Goal: Feedback & Contribution: Contribute content

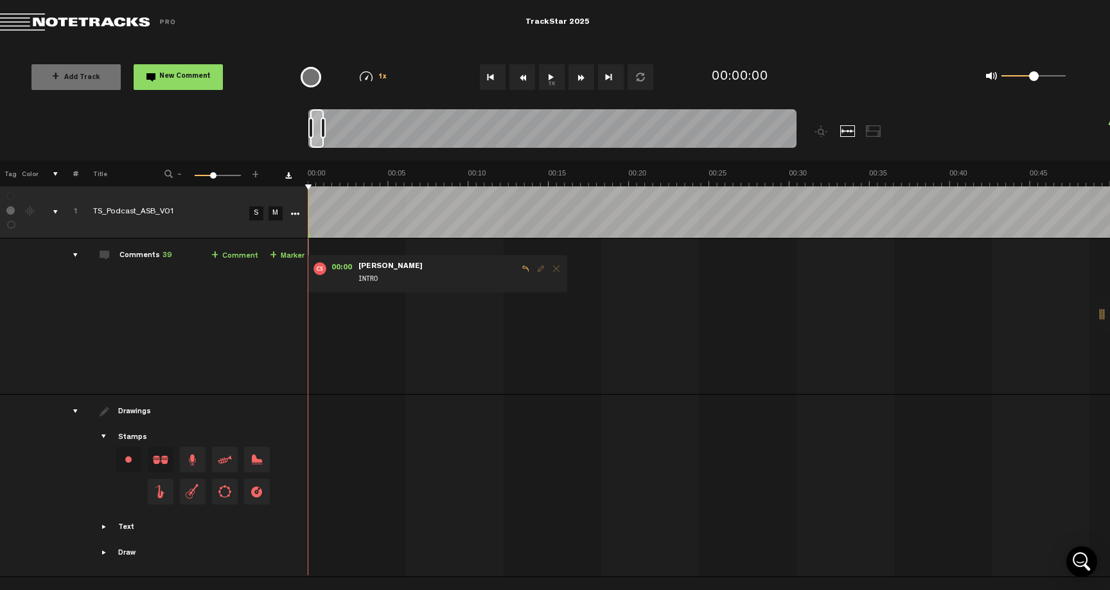
click at [556, 75] on button "1x" at bounding box center [552, 77] width 26 height 26
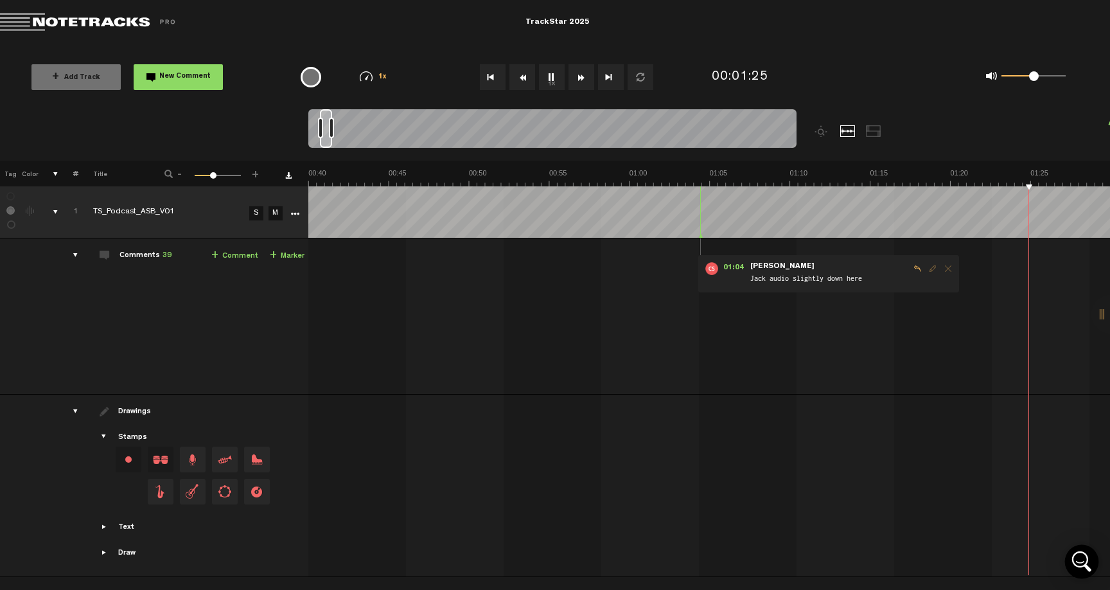
scroll to position [0, 962]
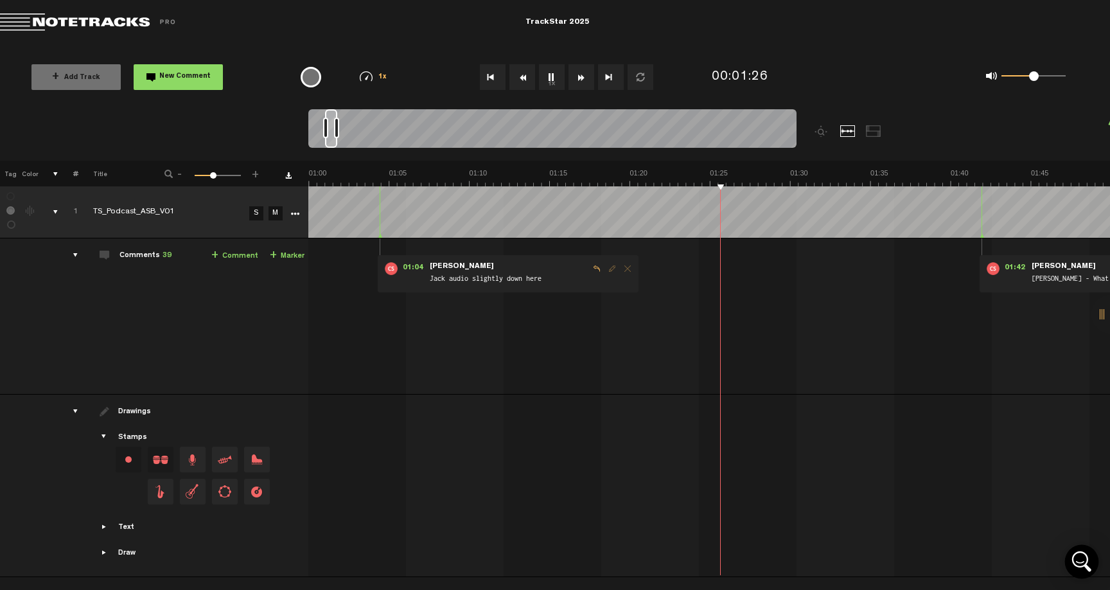
click at [1068, 555] on body "Version: [DATE]-prod, Build 1259, Hash: gb78ca87, Branch: master X Your screen …" at bounding box center [555, 295] width 1110 height 590
drag, startPoint x: 860, startPoint y: 337, endPoint x: 813, endPoint y: 337, distance: 46.9
click at [813, 337] on td "1 TS_Podcast_ASB_V01 S M TS_Podcast_ASB_V01 by [PERSON_NAME] 1 collaborators 00…" at bounding box center [709, 316] width 802 height 156
drag, startPoint x: 1100, startPoint y: 312, endPoint x: 1067, endPoint y: 315, distance: 32.9
click at [1068, 13] on div "X Your screen size is currently not optimal for this view. X Exit Project Track…" at bounding box center [555, 6] width 1110 height 13
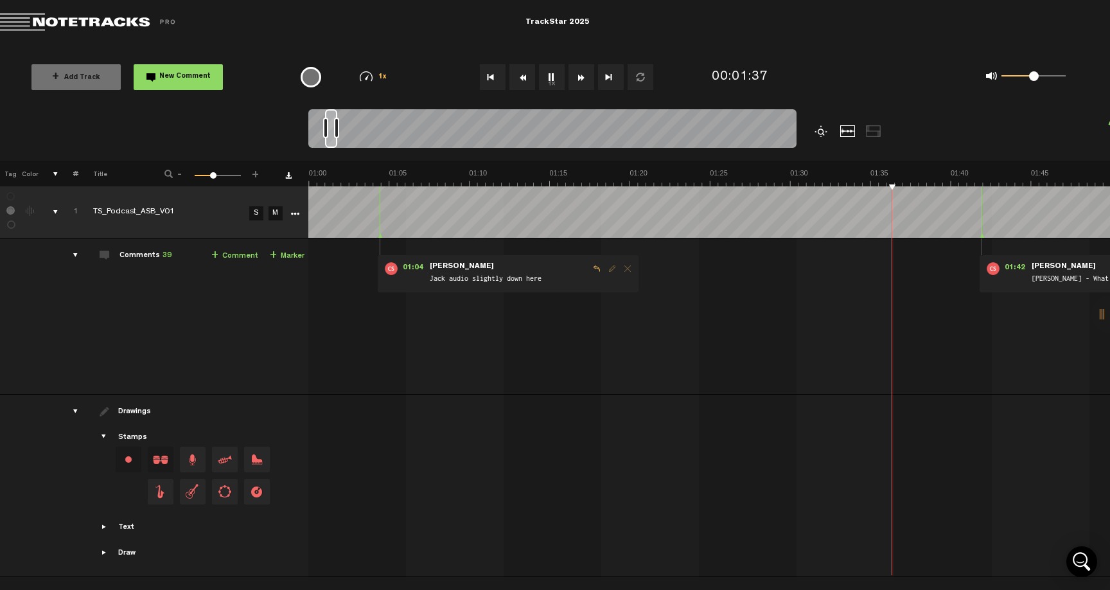
click at [822, 130] on div at bounding box center [822, 131] width 15 height 12
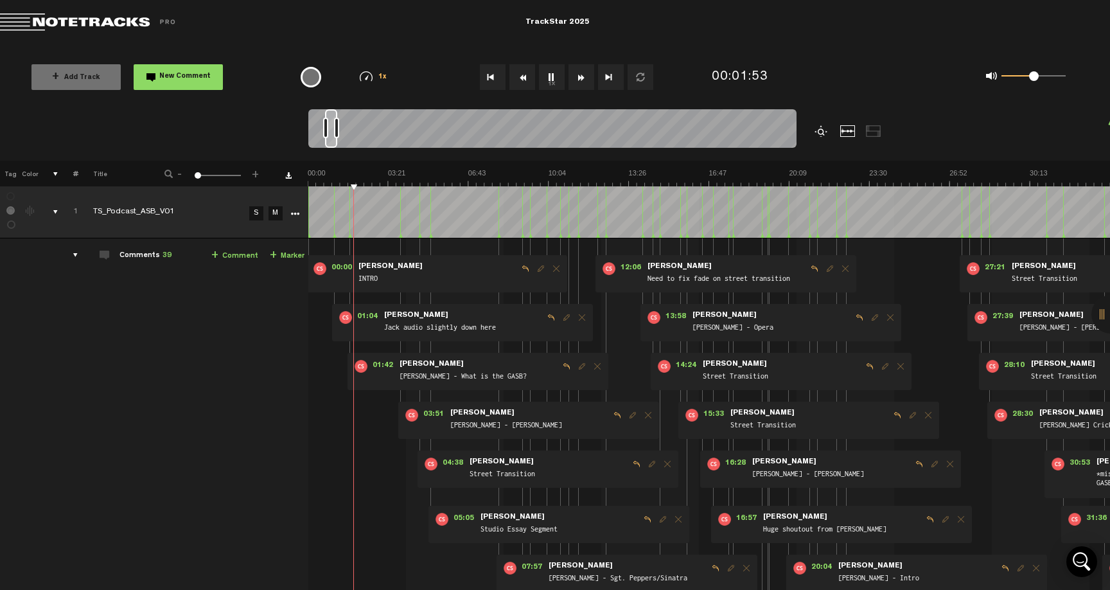
scroll to position [0, 0]
click at [179, 75] on span "New Comment" at bounding box center [184, 76] width 51 height 7
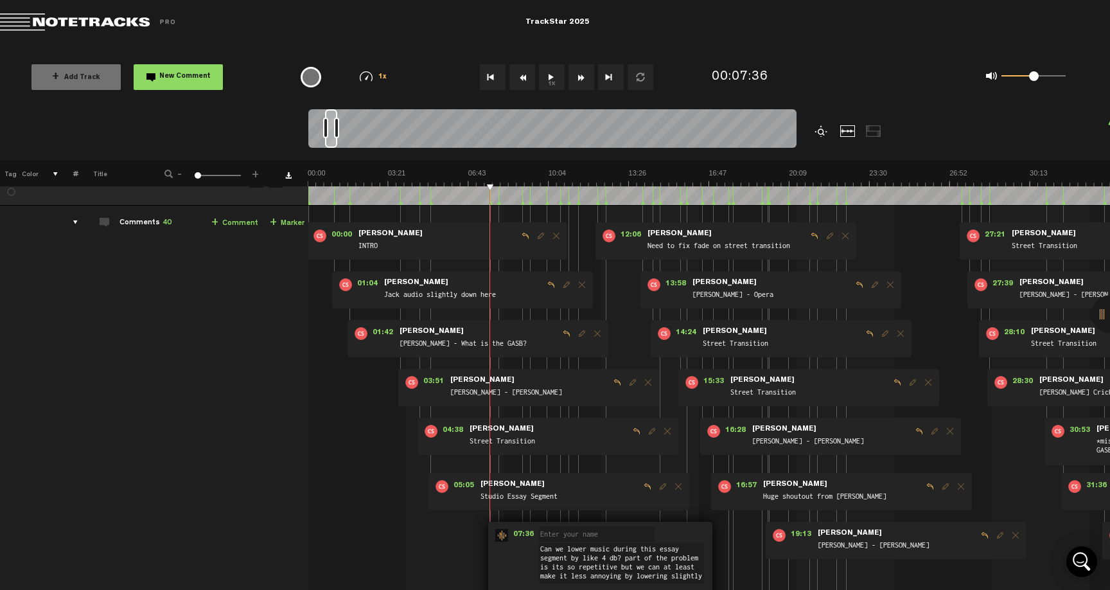
scroll to position [35, 0]
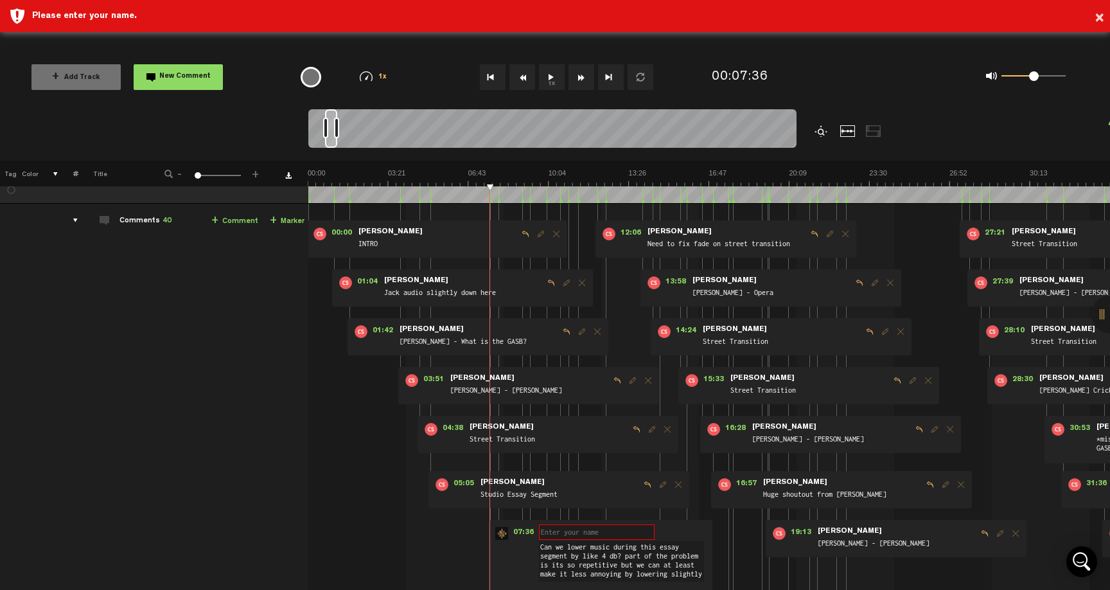
type textarea "Can we lower music during this essay segment by like 4 db? part of the problem …"
click at [563, 533] on input "text" at bounding box center [597, 531] width 116 height 15
type input "[PERSON_NAME]"
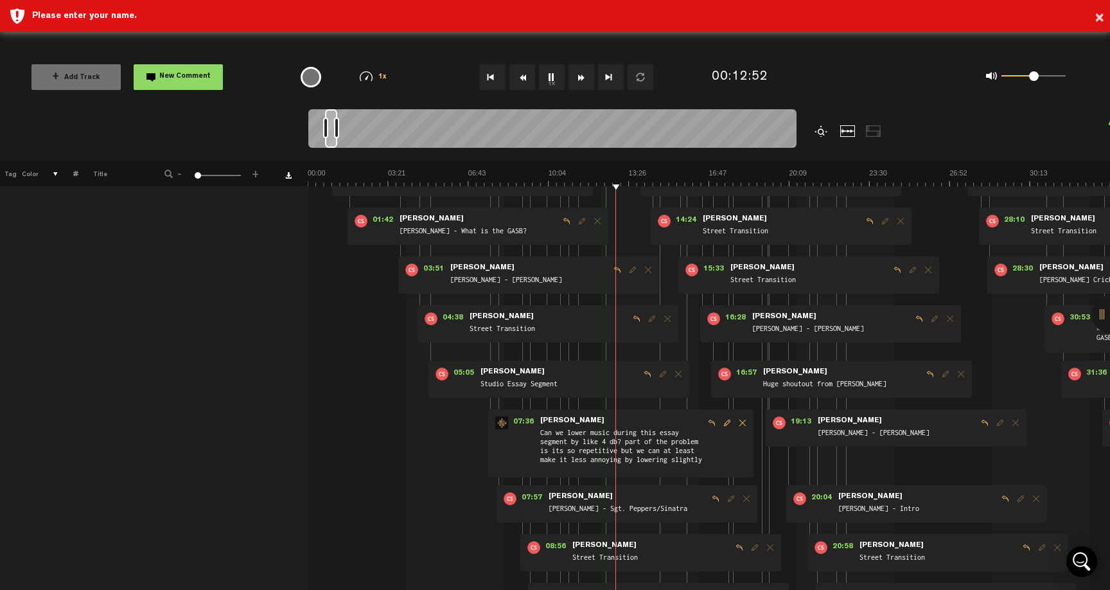
scroll to position [147, 0]
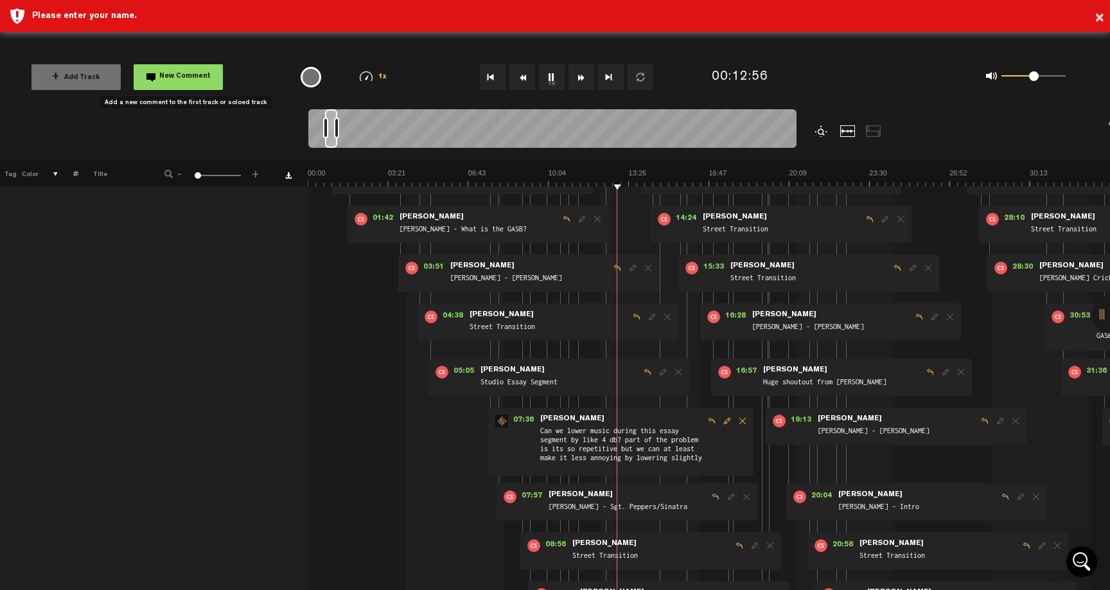
click at [168, 72] on button "New Comment" at bounding box center [178, 77] width 89 height 26
type textarea "a"
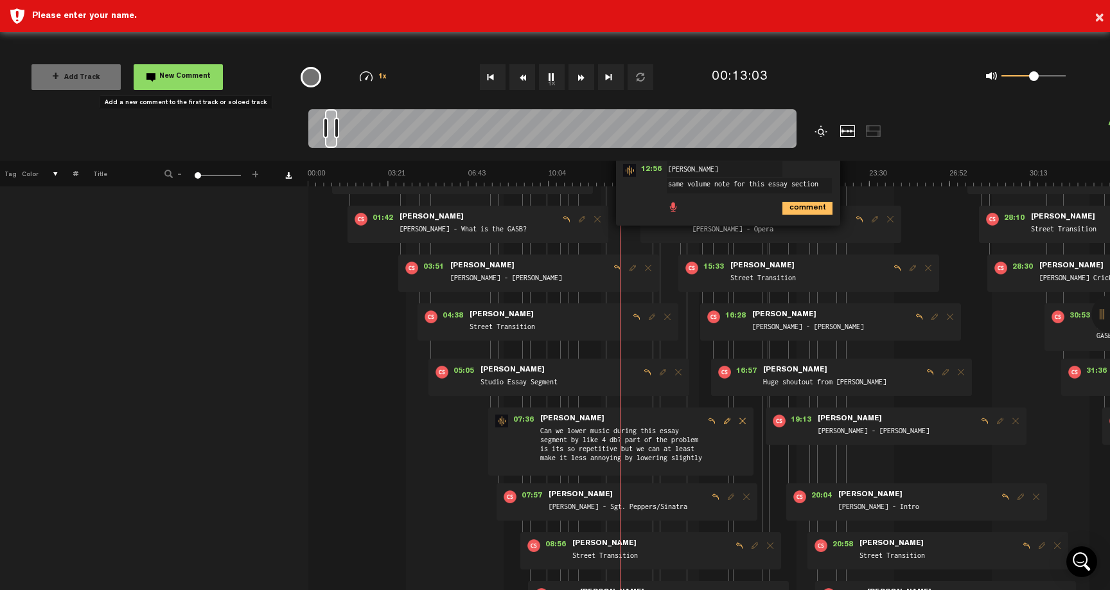
type textarea "same volume note for this essay section"
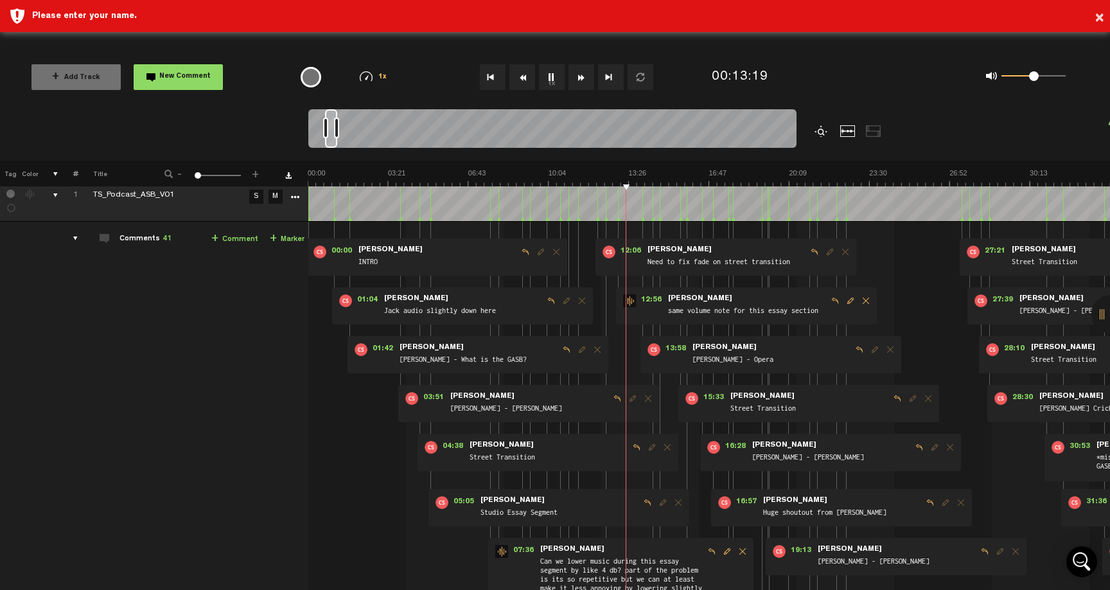
scroll to position [0, 0]
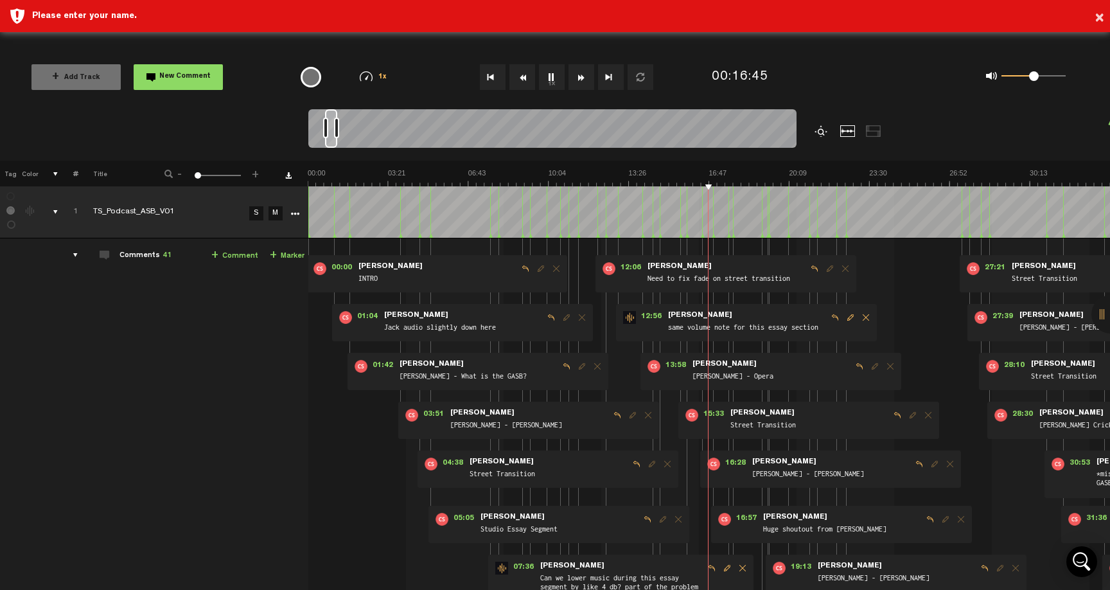
click at [547, 74] on button "1x" at bounding box center [552, 77] width 26 height 26
click at [548, 80] on button "1x" at bounding box center [552, 77] width 26 height 26
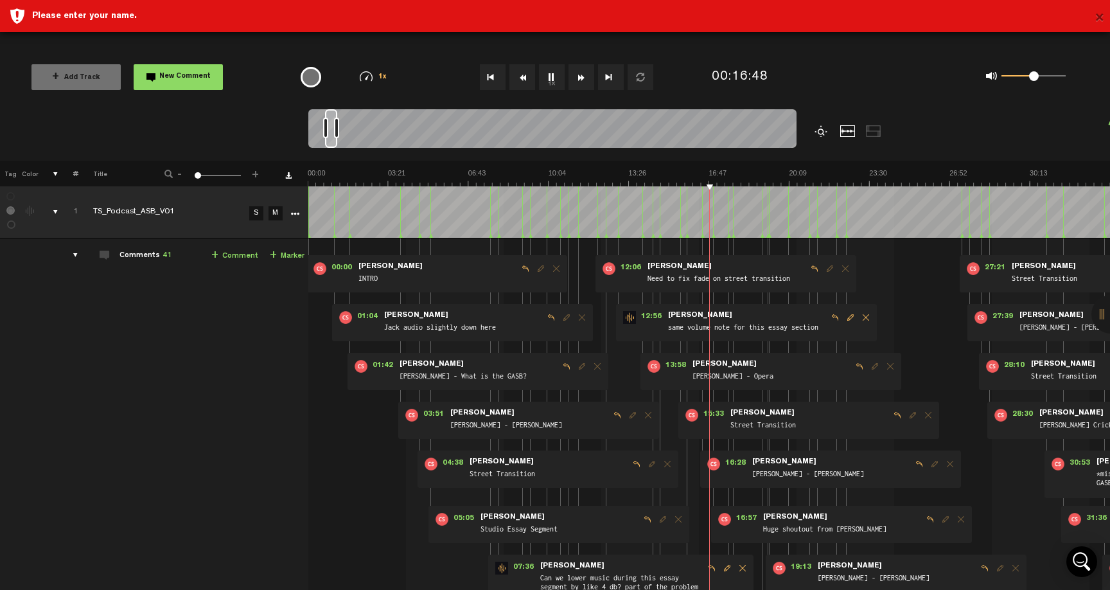
click at [1097, 15] on button "×" at bounding box center [1100, 19] width 10 height 26
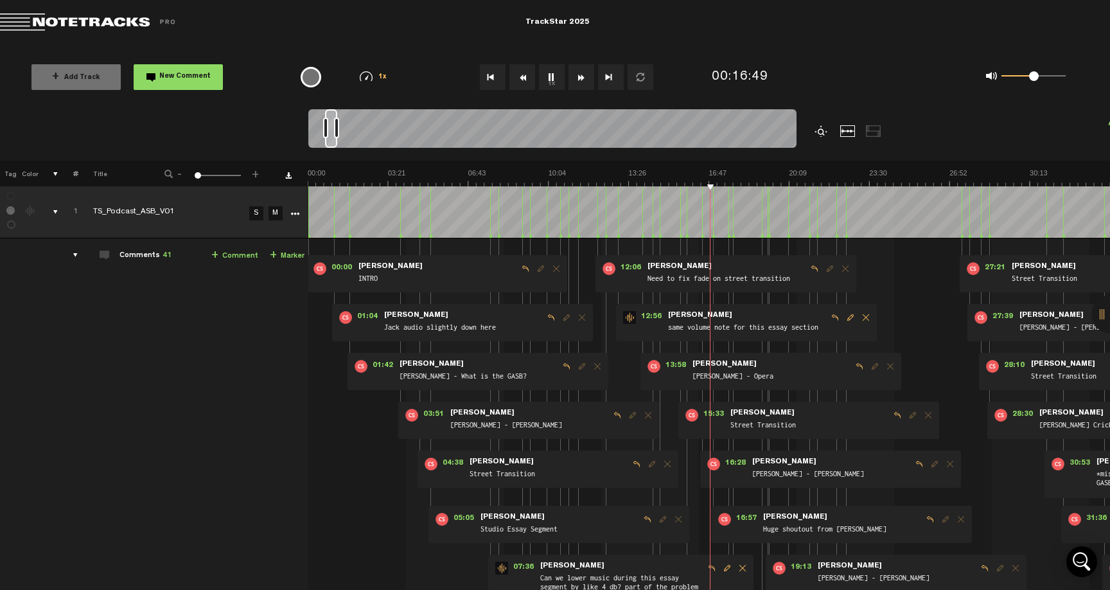
click at [549, 78] on button "1x" at bounding box center [552, 77] width 26 height 26
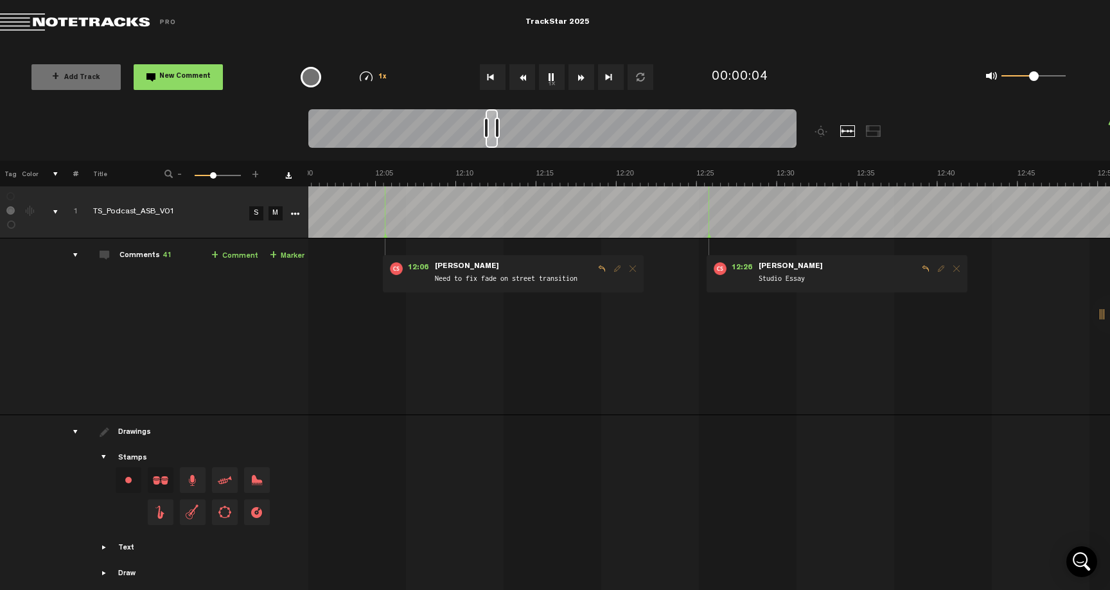
scroll to position [0, 11530]
drag, startPoint x: 315, startPoint y: 128, endPoint x: 491, endPoint y: 124, distance: 176.1
click at [491, 124] on div at bounding box center [492, 128] width 12 height 39
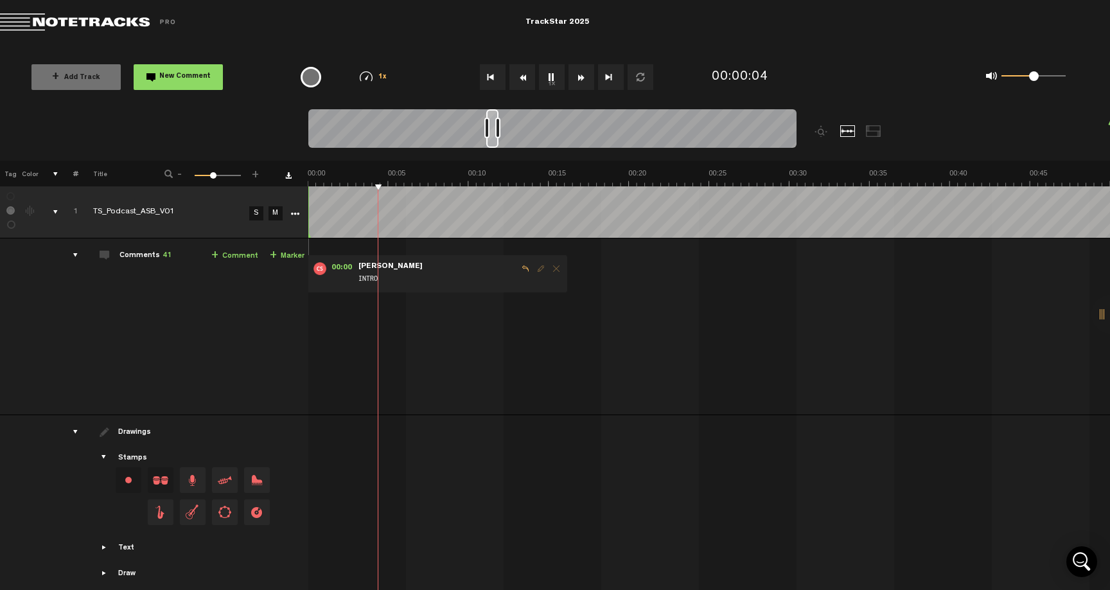
scroll to position [0, 0]
click at [587, 78] on button "Fast Forward" at bounding box center [582, 77] width 26 height 26
click at [586, 78] on button "Fast Forward" at bounding box center [582, 77] width 26 height 26
click at [844, 128] on div at bounding box center [847, 131] width 15 height 12
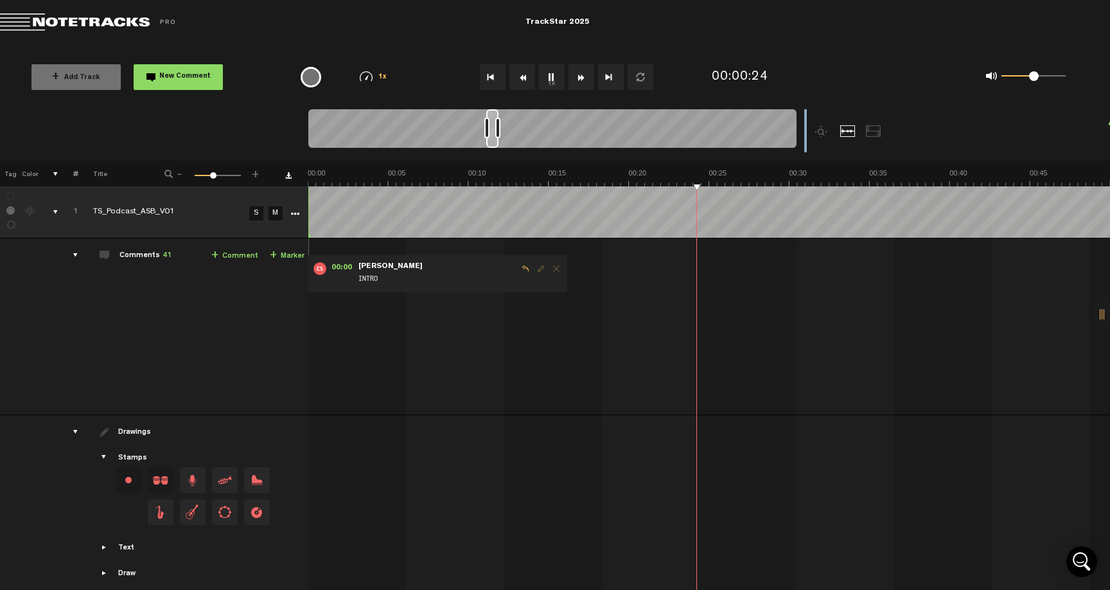
click at [742, 133] on div at bounding box center [613, 134] width 610 height 51
click at [820, 130] on div at bounding box center [822, 131] width 15 height 12
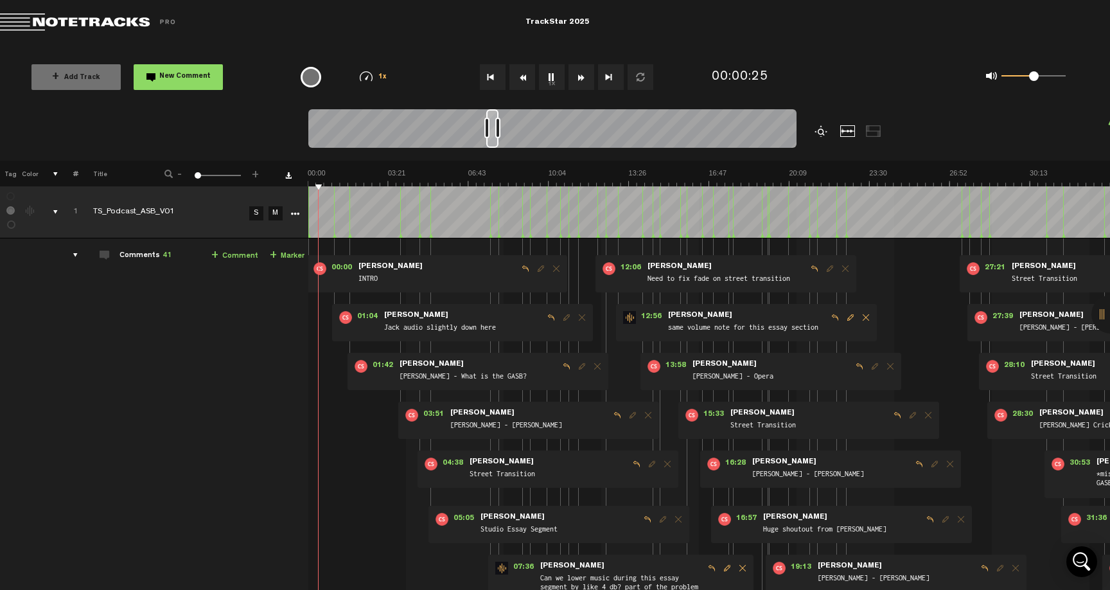
click at [820, 130] on div at bounding box center [822, 131] width 15 height 12
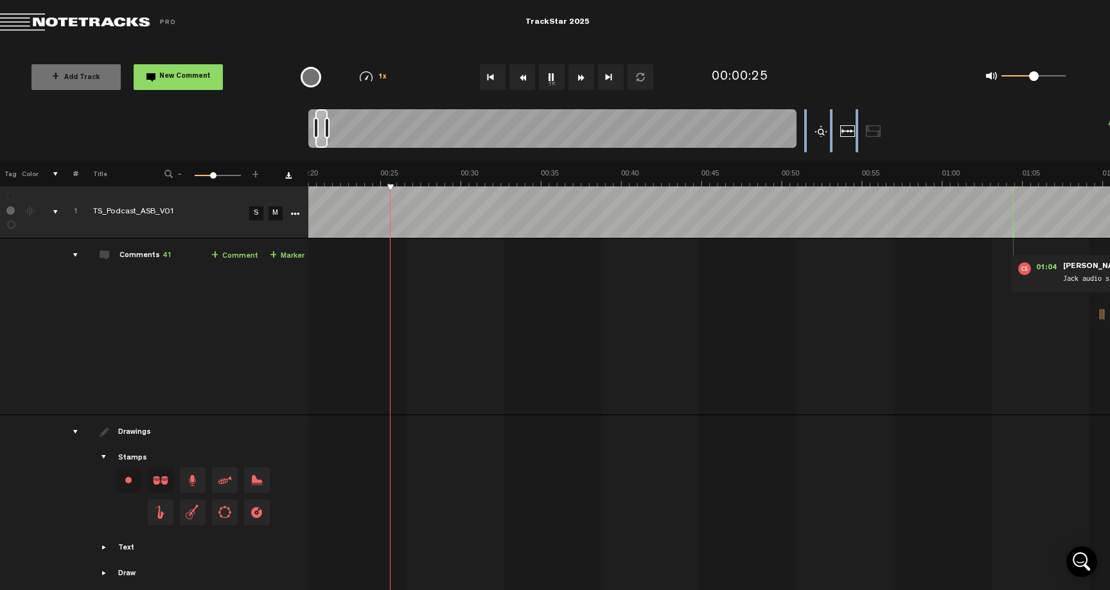
scroll to position [0, 328]
click at [820, 130] on div at bounding box center [822, 131] width 15 height 12
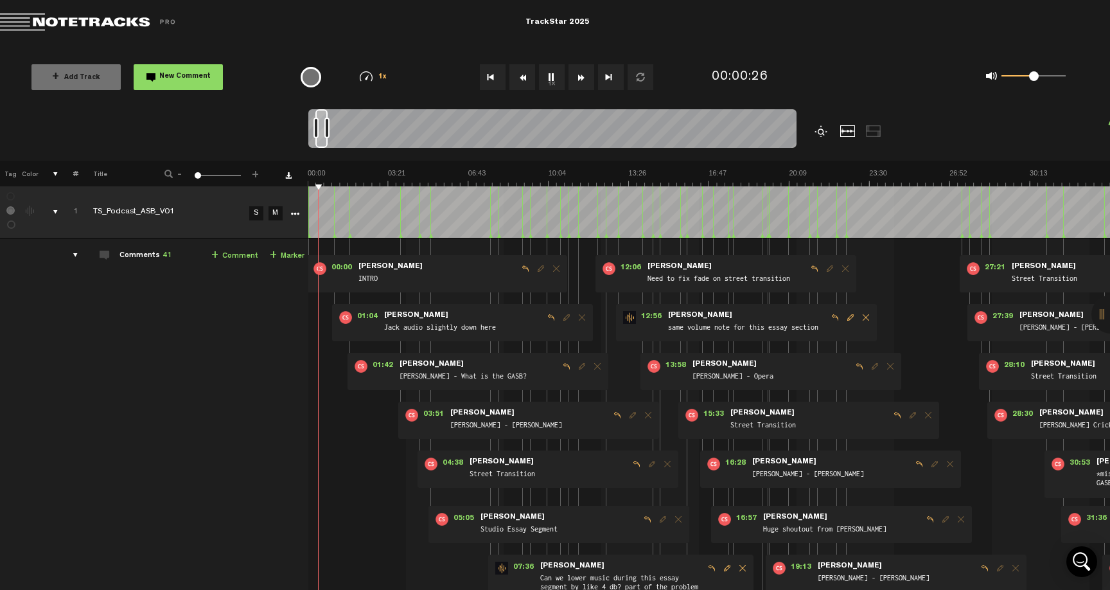
scroll to position [0, 0]
click at [709, 175] on img at bounding box center [709, 177] width 802 height 18
click at [820, 131] on div at bounding box center [822, 131] width 15 height 12
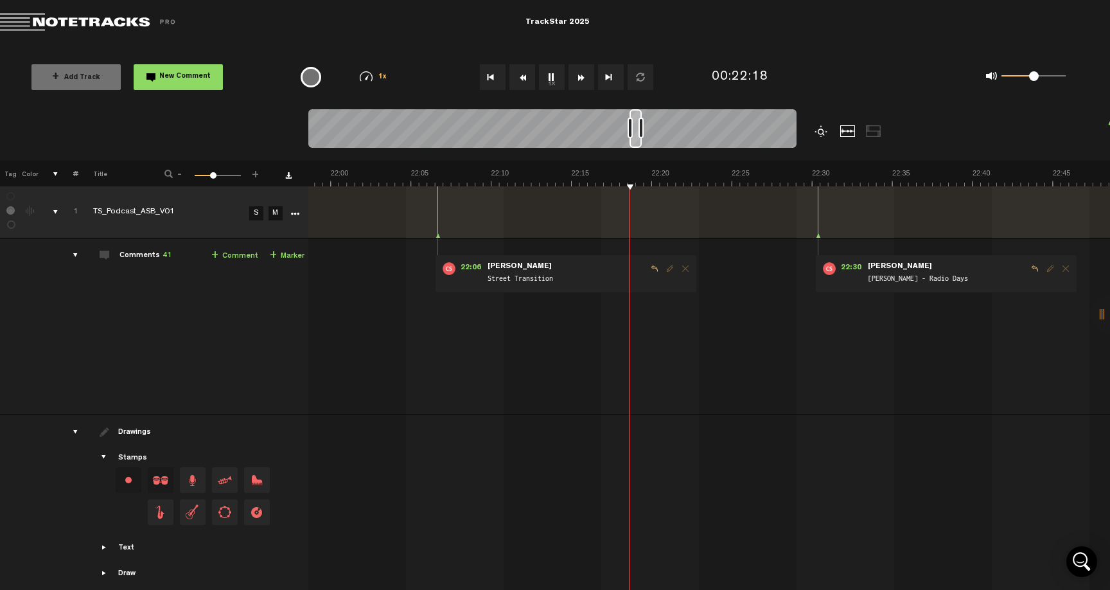
scroll to position [0, 21001]
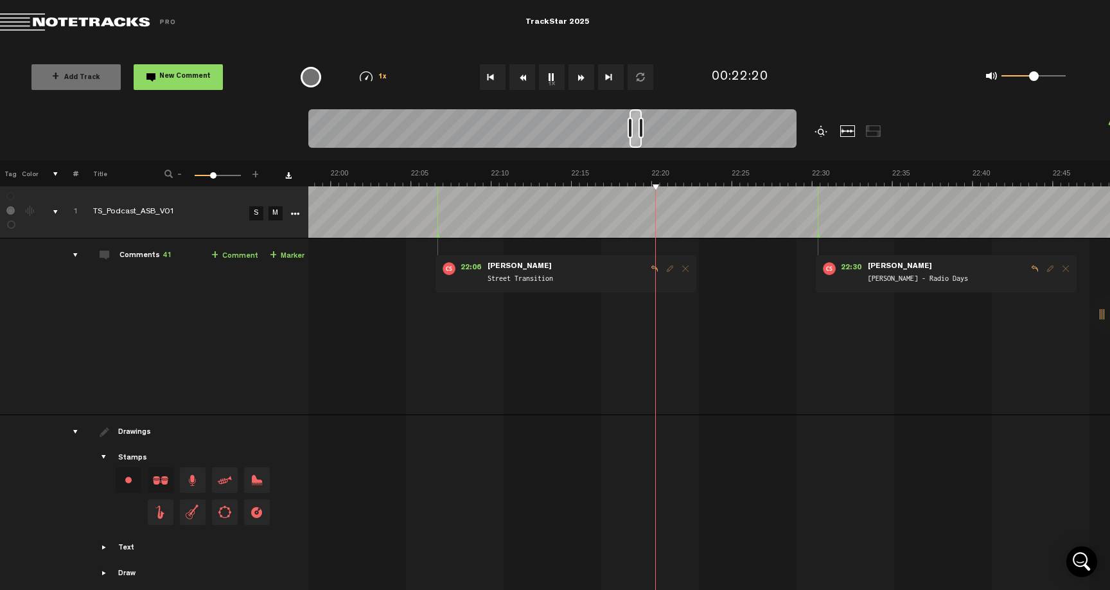
click at [820, 131] on div at bounding box center [822, 131] width 15 height 12
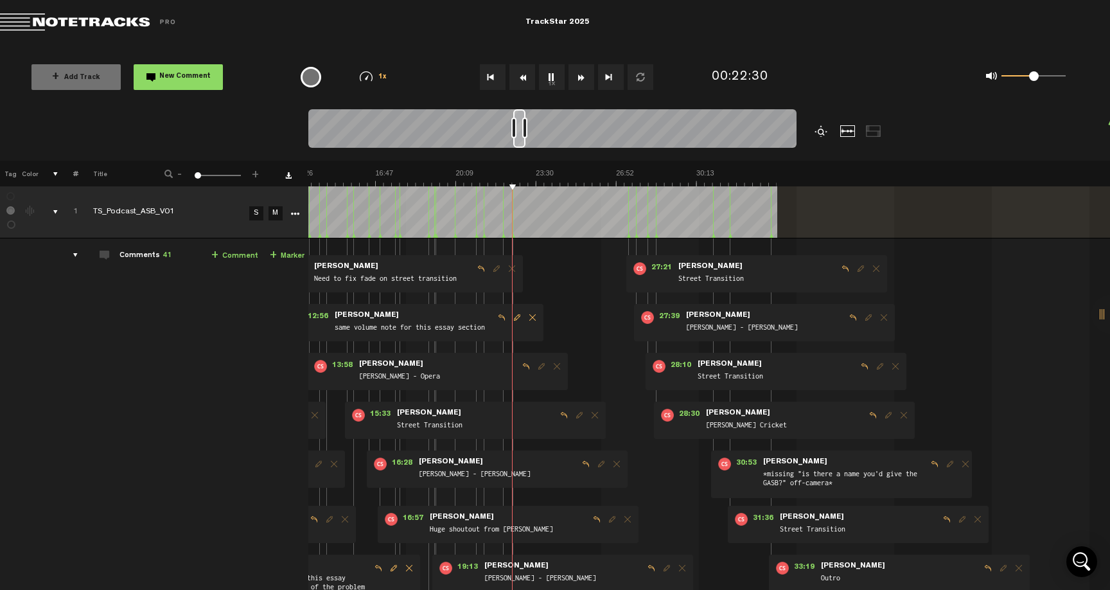
scroll to position [0, 335]
